Goal: Information Seeking & Learning: Understand process/instructions

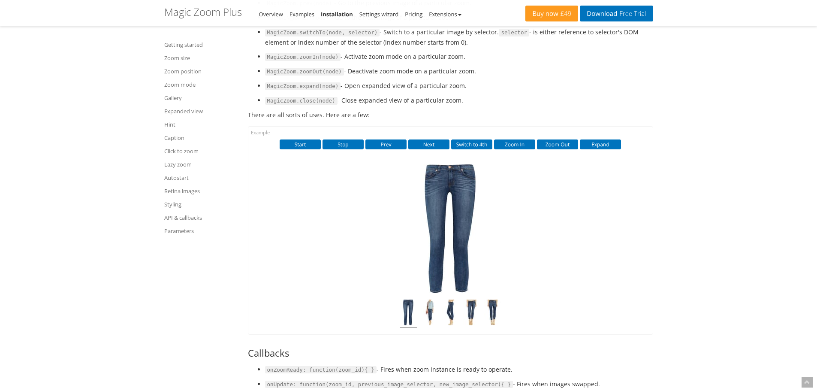
scroll to position [9207, 0]
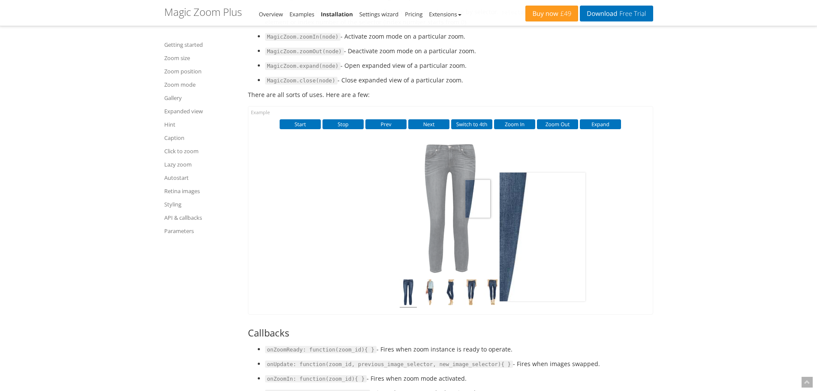
drag, startPoint x: 482, startPoint y: 227, endPoint x: 311, endPoint y: 232, distance: 171.2
click at [311, 232] on div "Start Stop Prev Next Switch to 4th Zoom In Zoom Out Expand Click to expand" at bounding box center [450, 209] width 404 height 207
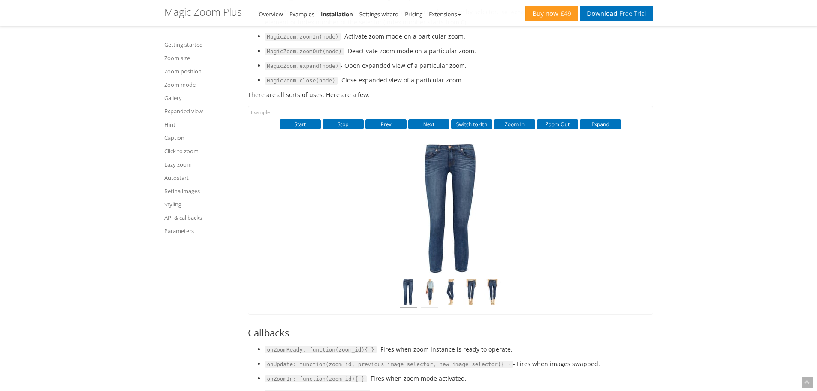
click at [430, 307] on img at bounding box center [429, 293] width 17 height 28
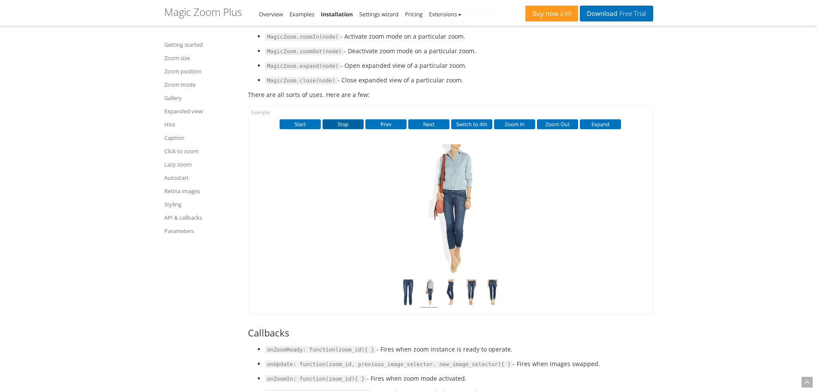
click at [346, 129] on button "Stop" at bounding box center [342, 123] width 41 height 9
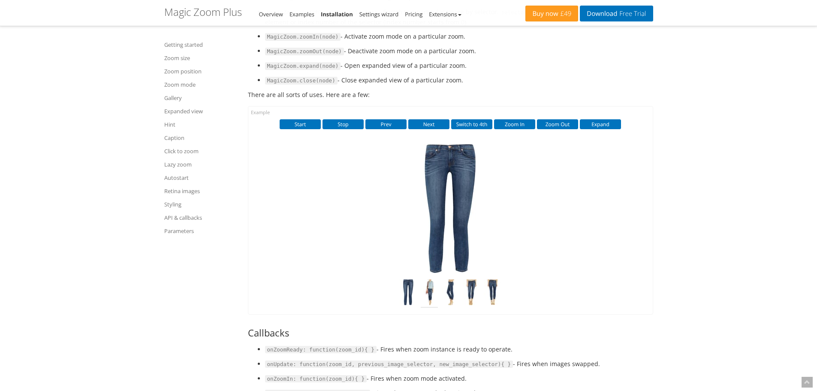
click at [431, 307] on img at bounding box center [429, 293] width 17 height 28
click at [464, 129] on button "Switch to 4th" at bounding box center [471, 123] width 41 height 9
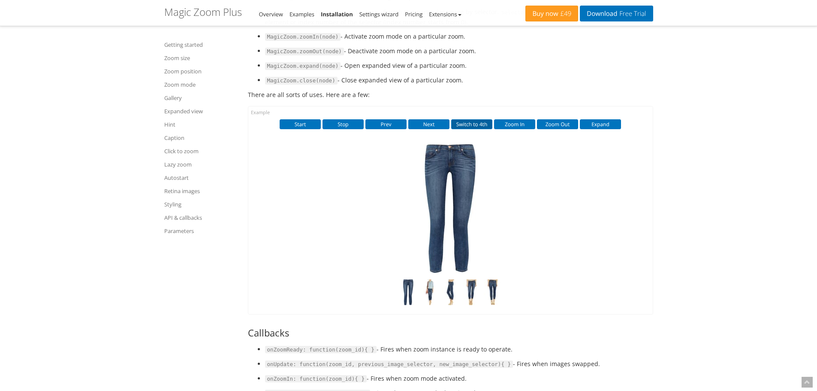
click at [464, 129] on button "Switch to 4th" at bounding box center [471, 123] width 41 height 9
click at [307, 129] on button "Start" at bounding box center [300, 123] width 41 height 9
click at [476, 129] on button "Switch to 4th" at bounding box center [471, 123] width 41 height 9
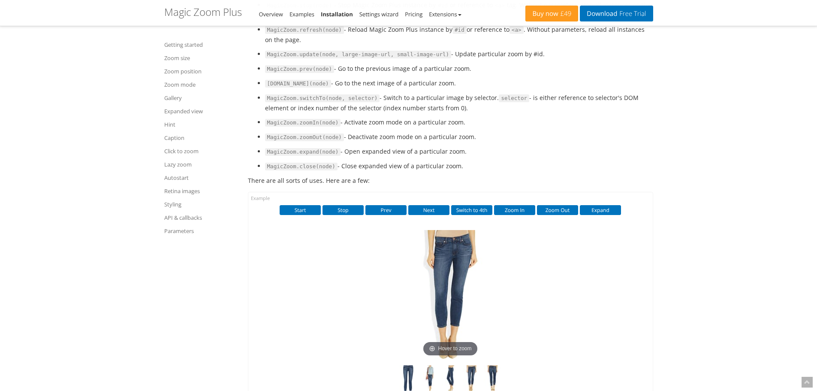
scroll to position [9078, 0]
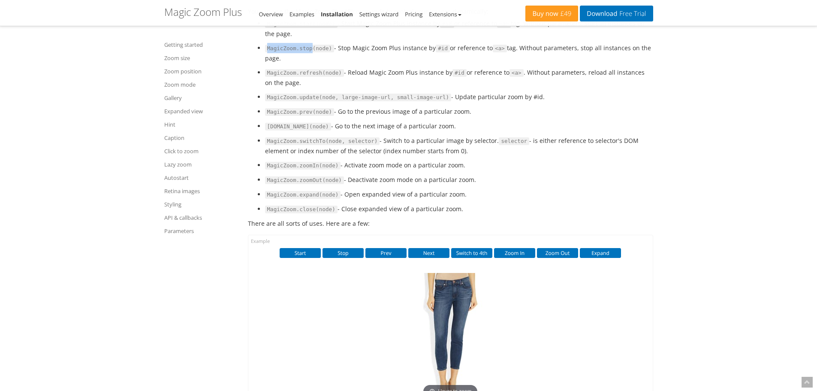
drag, startPoint x: 308, startPoint y: 77, endPoint x: 268, endPoint y: 78, distance: 40.7
click at [268, 52] on code "MagicZoom.stop(node)" at bounding box center [299, 49] width 69 height 8
copy code "MagicZoom.stop"
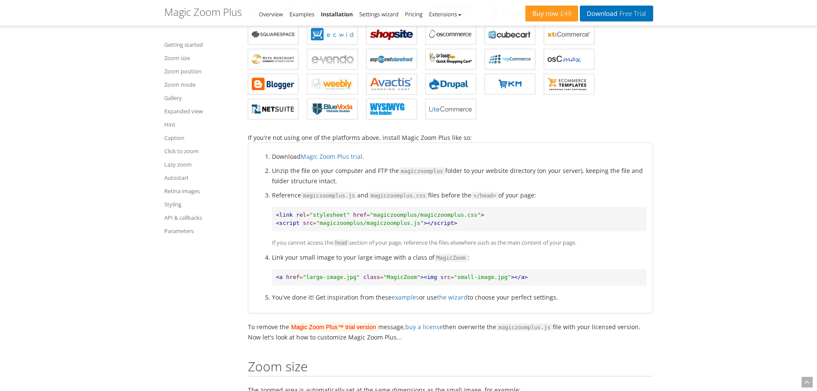
click at [651, 207] on div "Download Magic Zoom Plus trial . Unzip the file on your computer and FTP the ma…" at bounding box center [450, 228] width 404 height 170
click at [586, 211] on pre "<link rel = "stylesheet" href = "magiczoomplus/magiczoomplus.css" > <script src…" at bounding box center [459, 219] width 374 height 24
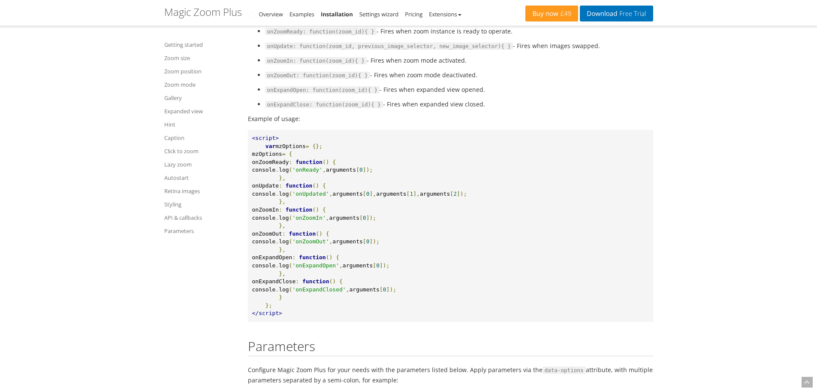
scroll to position [9532, 0]
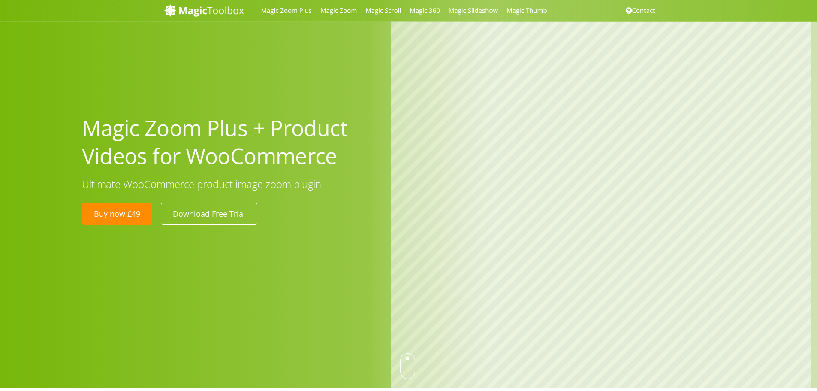
scroll to position [715, 0]
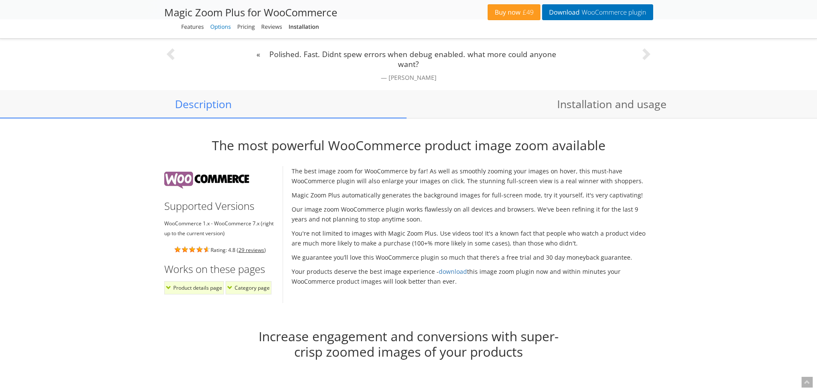
click at [225, 24] on link "Options" at bounding box center [220, 27] width 21 height 8
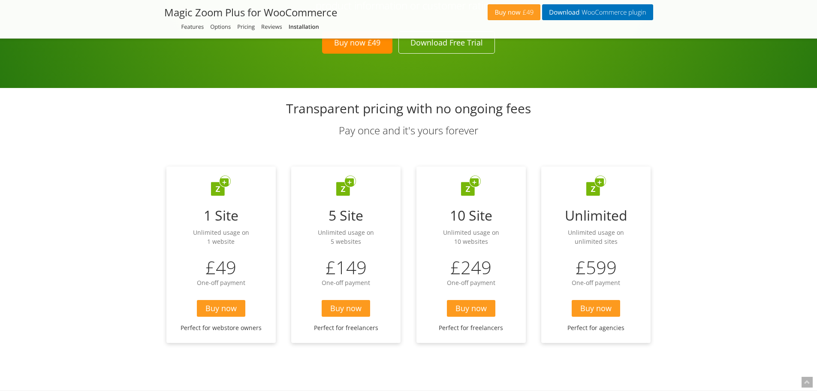
scroll to position [2483, 0]
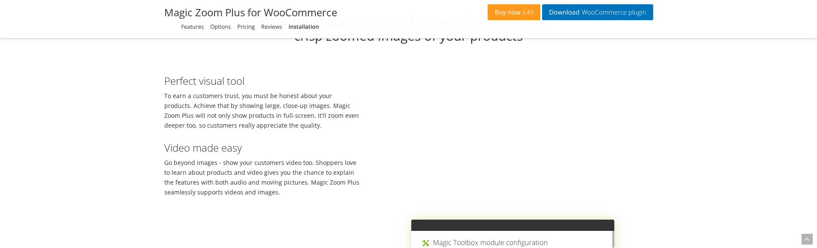
scroll to position [1273, 0]
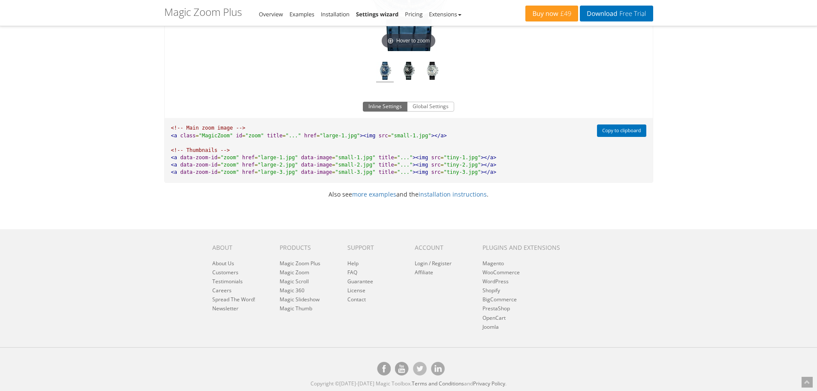
scroll to position [657, 0]
